Goal: Task Accomplishment & Management: Use online tool/utility

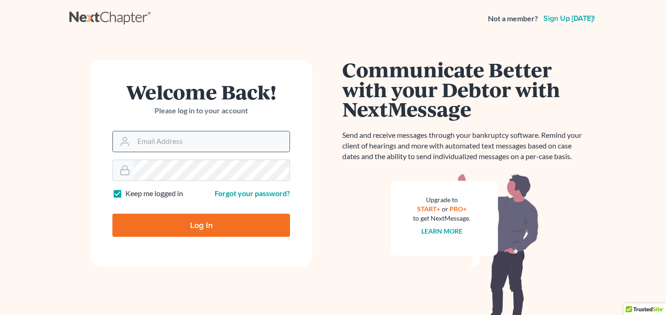
type input "contact@mvnlaw.com"
click at [258, 138] on input "contact@mvnlaw.com" at bounding box center [212, 141] width 156 height 20
click at [251, 227] on input "Log In" at bounding box center [201, 225] width 178 height 23
type input "Thinking..."
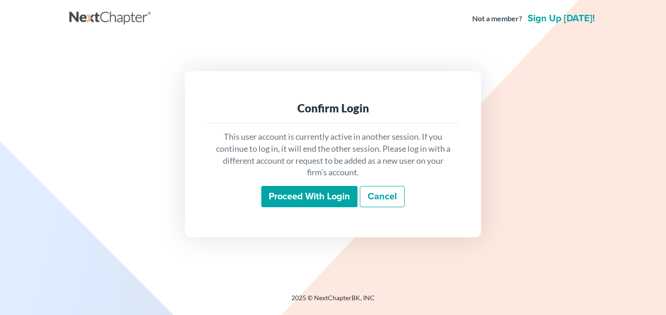
click at [302, 198] on input "Proceed with login" at bounding box center [310, 196] width 96 height 21
